Goal: Navigation & Orientation: Understand site structure

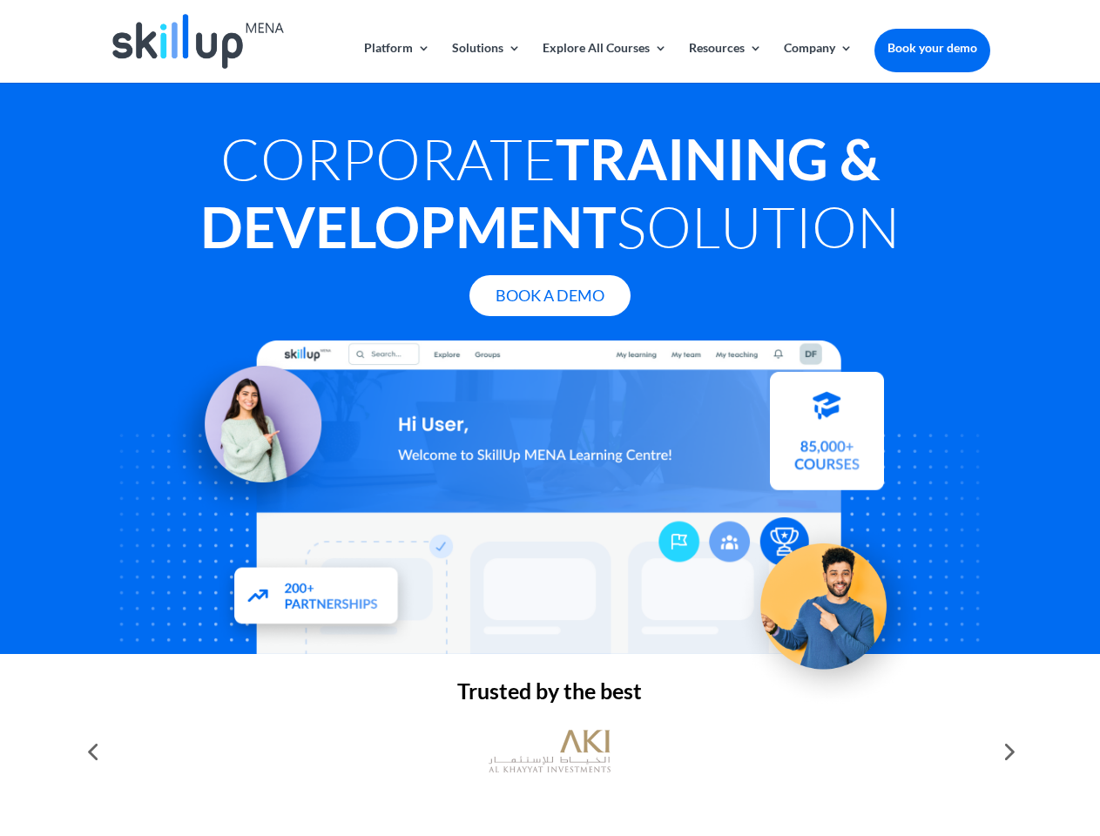
click at [550, 418] on div at bounding box center [550, 498] width 880 height 314
click at [485, 62] on link "Solutions" at bounding box center [486, 62] width 69 height 41
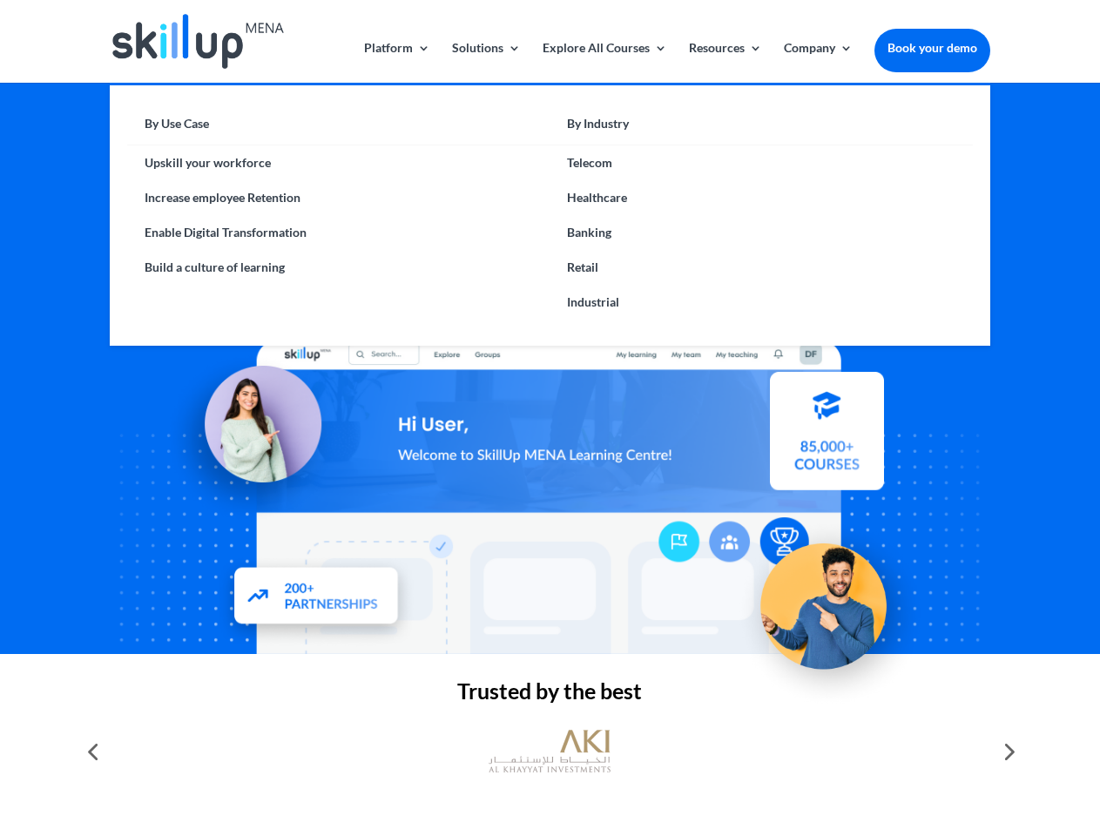
click at [604, 62] on link "Explore All Courses" at bounding box center [605, 62] width 125 height 41
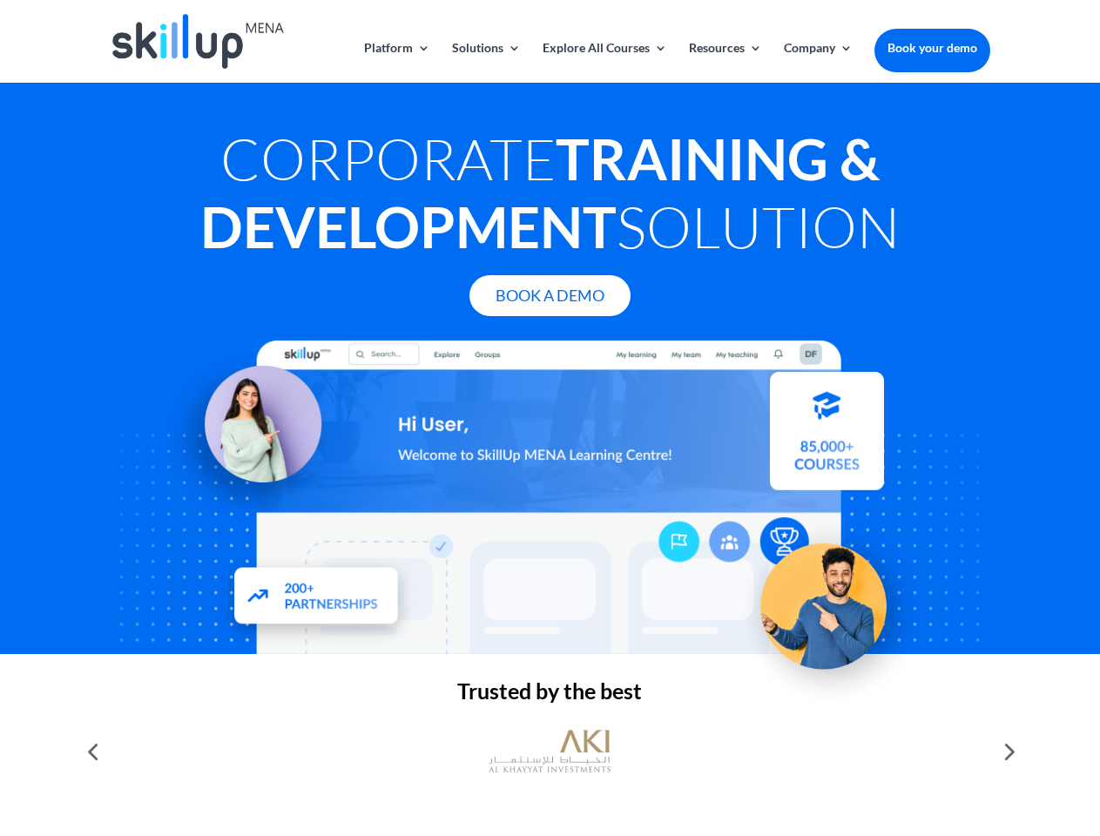
click at [724, 62] on link "Resources" at bounding box center [725, 62] width 73 height 41
click at [818, 62] on link "Company" at bounding box center [818, 62] width 69 height 41
click at [550, 752] on img at bounding box center [550, 751] width 122 height 61
